Goal: Information Seeking & Learning: Learn about a topic

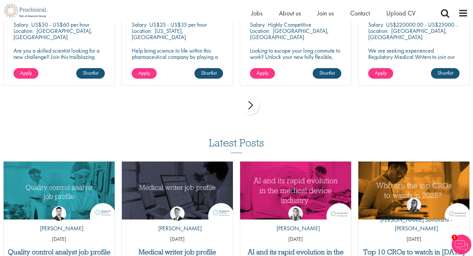
scroll to position [538, 0]
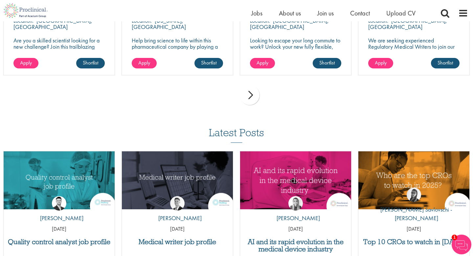
click at [248, 98] on div "next" at bounding box center [250, 95] width 20 height 20
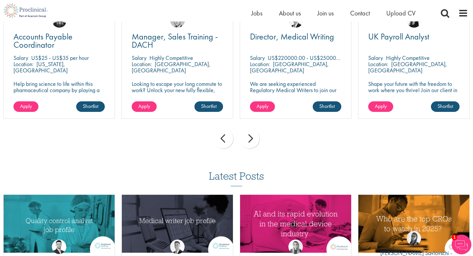
scroll to position [467, 0]
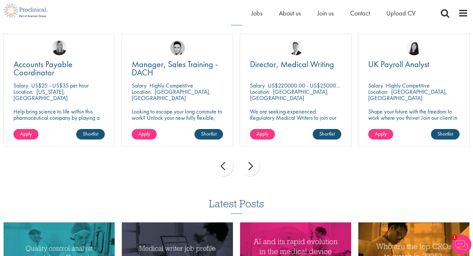
click at [249, 167] on div "next" at bounding box center [250, 166] width 20 height 20
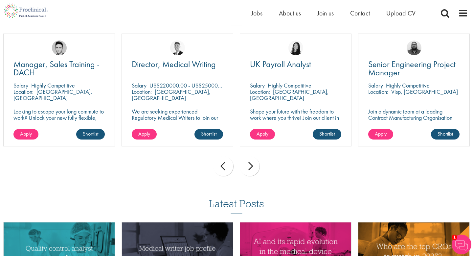
click at [249, 167] on div "next" at bounding box center [250, 166] width 20 height 20
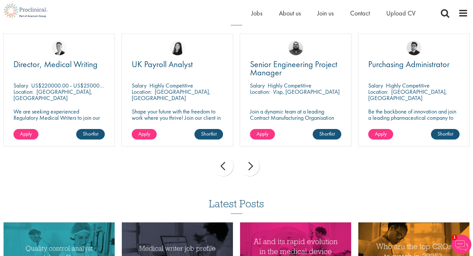
click at [249, 167] on div "next" at bounding box center [250, 166] width 20 height 20
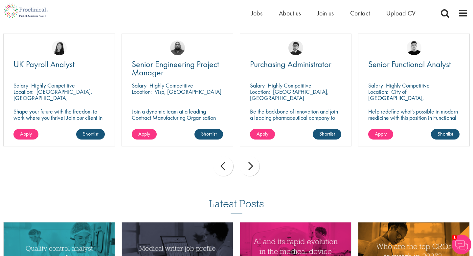
click at [249, 167] on div "next" at bounding box center [250, 166] width 20 height 20
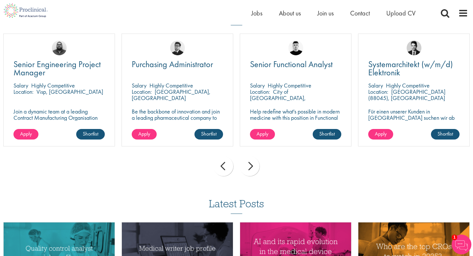
click at [249, 167] on div "next" at bounding box center [250, 166] width 20 height 20
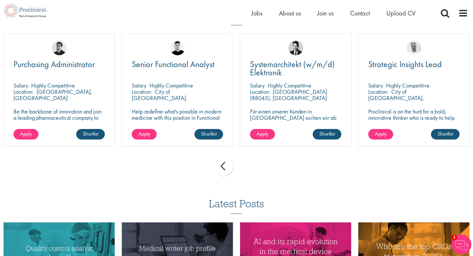
click at [249, 167] on div "prev next" at bounding box center [236, 167] width 473 height 29
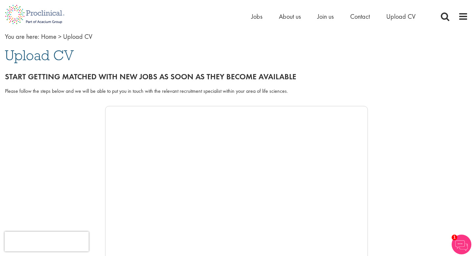
scroll to position [0, 0]
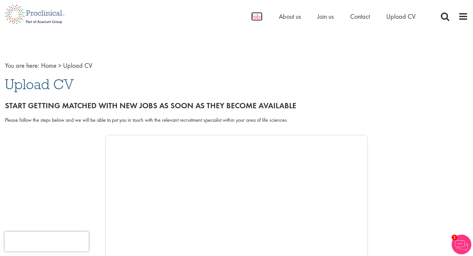
click at [253, 18] on span "Jobs" at bounding box center [256, 16] width 11 height 9
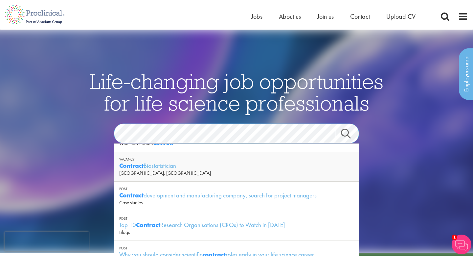
scroll to position [50, 0]
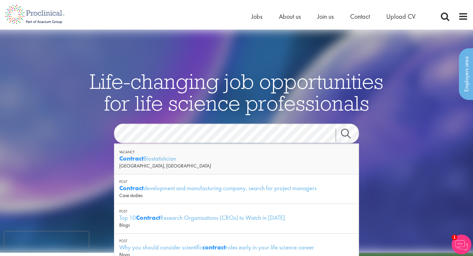
click at [348, 132] on link "Search" at bounding box center [350, 134] width 28 height 13
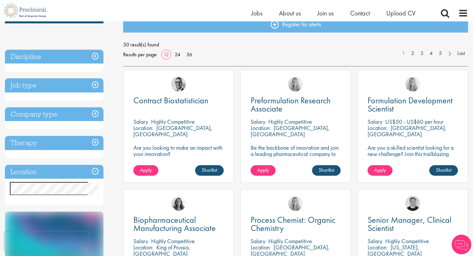
scroll to position [85, 0]
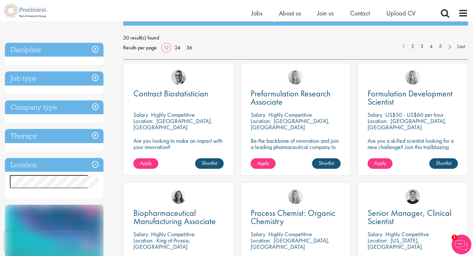
click at [95, 52] on h3 "Discipline" at bounding box center [54, 50] width 99 height 14
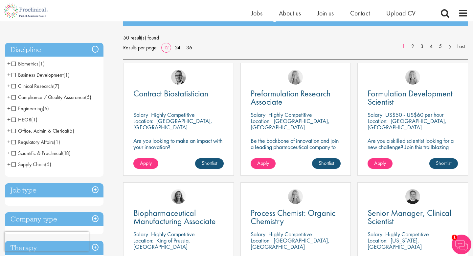
click at [14, 86] on span "Clinical Research" at bounding box center [33, 86] width 42 height 7
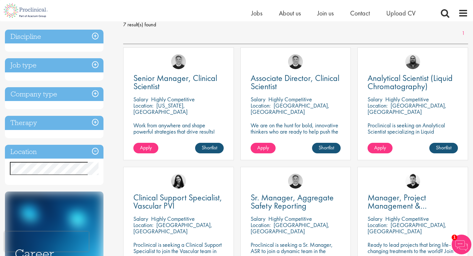
scroll to position [71, 0]
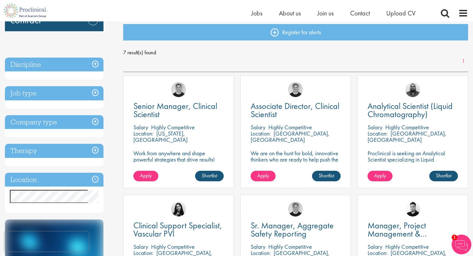
click at [97, 94] on h3 "Job type" at bounding box center [54, 93] width 99 height 14
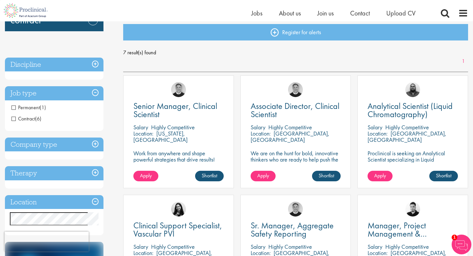
click at [95, 66] on h3 "Discipline" at bounding box center [54, 65] width 99 height 14
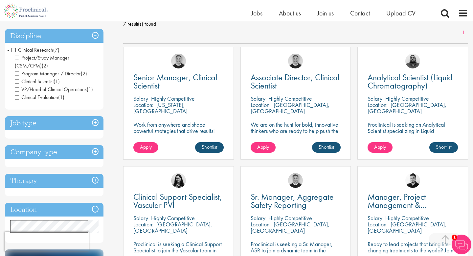
scroll to position [48, 0]
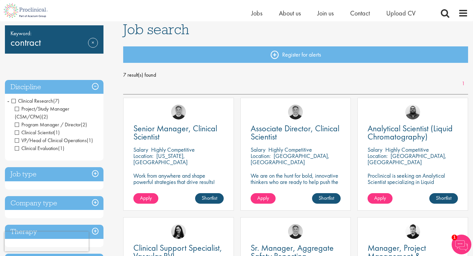
click at [14, 100] on span "Clinical Research" at bounding box center [33, 100] width 42 height 7
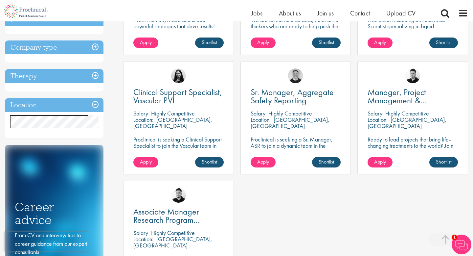
scroll to position [234, 0]
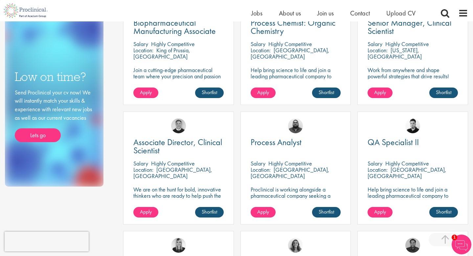
scroll to position [182, 0]
